Goal: Task Accomplishment & Management: Use online tool/utility

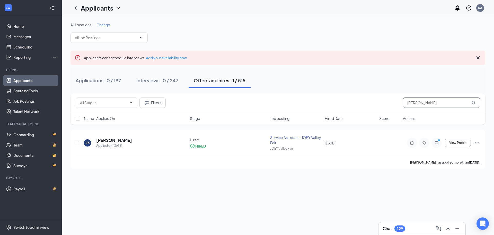
click at [437, 102] on input "[PERSON_NAME]" at bounding box center [441, 102] width 77 height 10
click at [476, 145] on icon "Ellipses" at bounding box center [477, 143] width 6 height 6
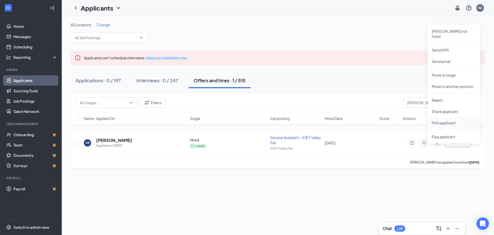
click at [455, 120] on p "Print applicant" at bounding box center [454, 122] width 44 height 5
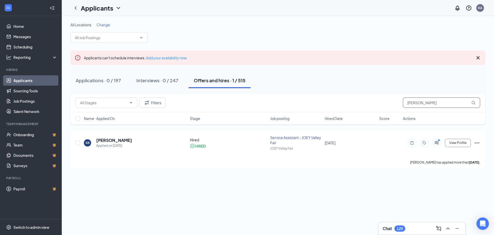
click at [447, 103] on input "[PERSON_NAME]" at bounding box center [441, 102] width 77 height 10
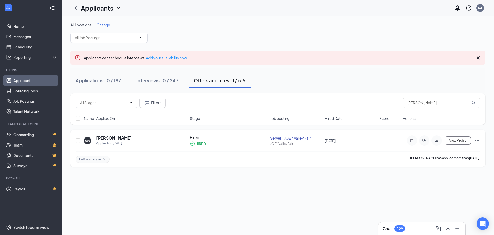
click at [476, 141] on icon "Ellipses" at bounding box center [477, 140] width 6 height 6
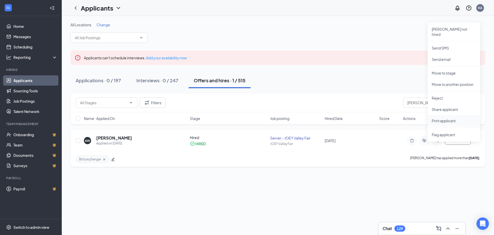
click at [447, 118] on p "Print applicant" at bounding box center [454, 120] width 44 height 5
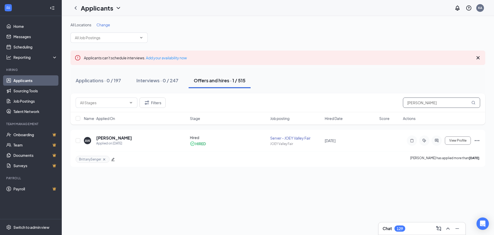
click at [446, 101] on input "[PERSON_NAME]" at bounding box center [441, 102] width 77 height 10
click at [481, 139] on div "SS [PERSON_NAME] Applied on [DATE] Hired HIRED Server - JOEY Valley Fair JOEY V…" at bounding box center [278, 146] width 415 height 34
click at [480, 142] on icon "Ellipses" at bounding box center [477, 140] width 6 height 6
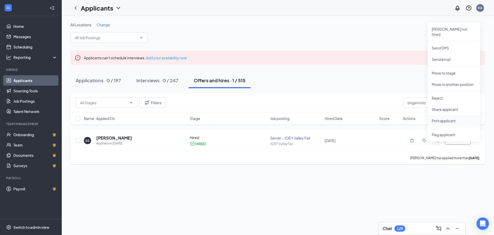
click at [458, 118] on p "Print applicant" at bounding box center [454, 120] width 44 height 5
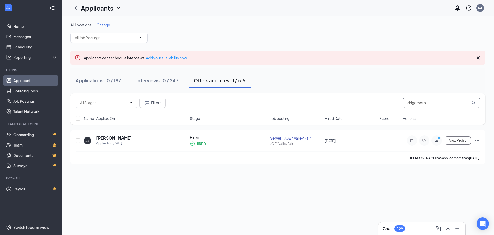
click at [435, 105] on input "shigemoto" at bounding box center [441, 102] width 77 height 10
click at [437, 101] on input "shigemoto" at bounding box center [441, 102] width 77 height 10
click at [437, 102] on input "shigemoto" at bounding box center [441, 102] width 77 height 10
click at [476, 143] on icon "Ellipses" at bounding box center [477, 140] width 6 height 6
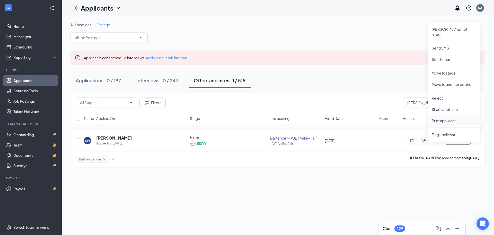
click at [464, 118] on li "Print applicant" at bounding box center [454, 120] width 53 height 11
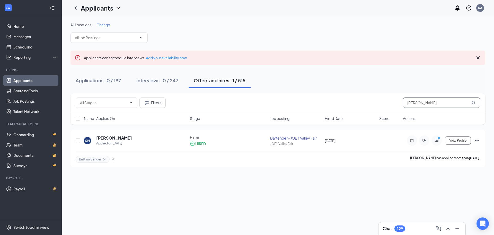
click at [455, 104] on input "[PERSON_NAME]" at bounding box center [441, 102] width 77 height 10
click at [440, 100] on input "[PERSON_NAME]" at bounding box center [441, 102] width 77 height 10
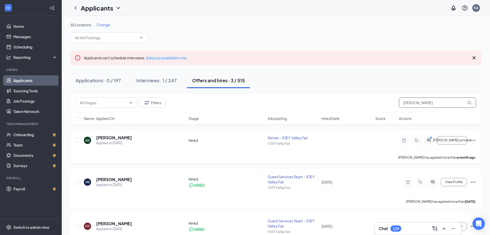
scroll to position [23, 0]
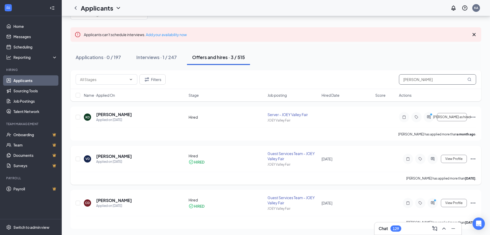
type input "[PERSON_NAME]"
click at [473, 160] on icon "Ellipses" at bounding box center [473, 158] width 6 height 6
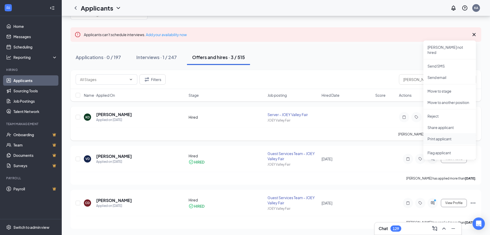
click at [446, 136] on p "Print applicant" at bounding box center [450, 138] width 44 height 5
